Goal: Find specific page/section: Find specific page/section

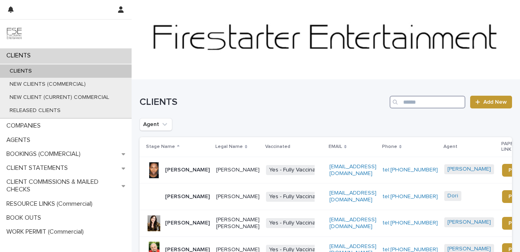
click at [405, 105] on input "Search" at bounding box center [428, 102] width 76 height 13
type input "****"
